Goal: Use online tool/utility: Utilize a website feature to perform a specific function

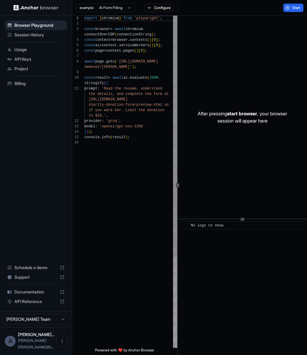
scroll to position [43, 0]
click at [121, 158] on div "import { chromium } from 'playwright' ; const browser = await chromium . connec…" at bounding box center [130, 244] width 93 height 457
click at [128, 10] on html "Browser Playground Session History Usage API Keys Project Billing Schedule a de…" at bounding box center [153, 177] width 307 height 355
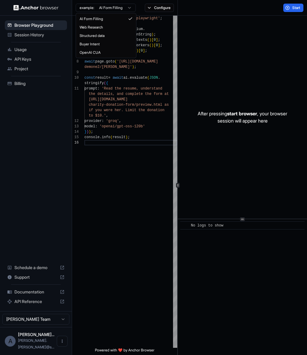
scroll to position [0, 0]
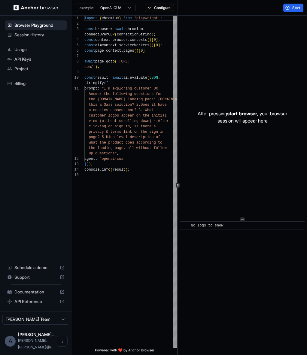
click at [133, 10] on html "Browser Playground Session History Usage API Keys Project Billing Schedule a de…" at bounding box center [153, 177] width 307 height 355
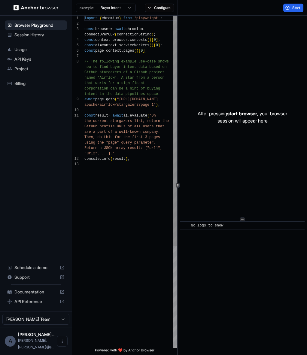
click at [126, 181] on div "import { chromium } from 'playwright' ; const browser = await chromium . connec…" at bounding box center [130, 255] width 93 height 478
type textarea "**********"
click at [30, 58] on span "API Keys" at bounding box center [39, 59] width 50 height 6
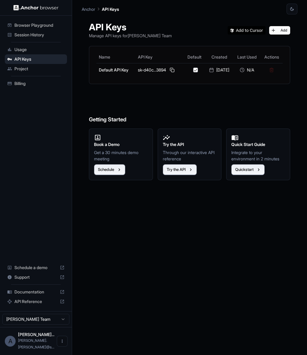
click at [29, 51] on span "Usage" at bounding box center [39, 50] width 50 height 6
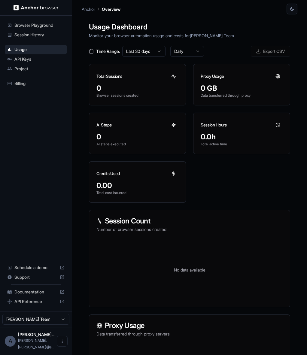
click at [29, 67] on span "Project" at bounding box center [39, 69] width 50 height 6
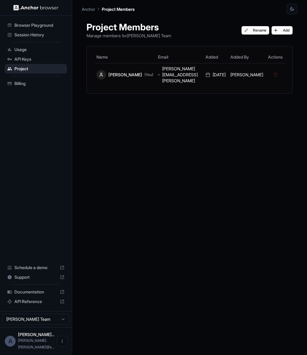
click at [39, 24] on span "Browser Playground" at bounding box center [39, 25] width 50 height 6
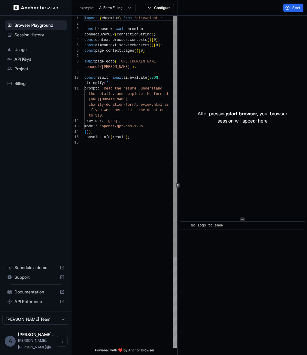
scroll to position [43, 0]
click at [129, 5] on html "Browser Playground Session History Usage API Keys Project Billing Schedule a de…" at bounding box center [153, 177] width 307 height 355
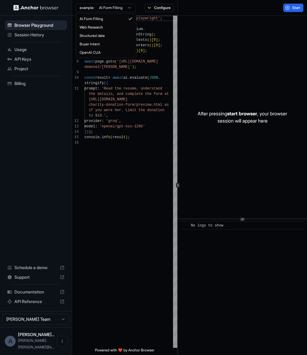
type textarea "**********"
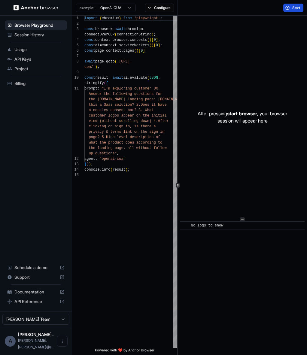
click at [290, 6] on button "Start" at bounding box center [293, 8] width 20 height 8
